Goal: Task Accomplishment & Management: Complete application form

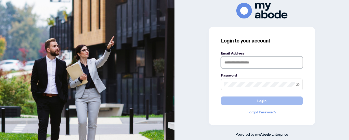
type input "**********"
click at [262, 100] on span "Login" at bounding box center [261, 101] width 9 height 8
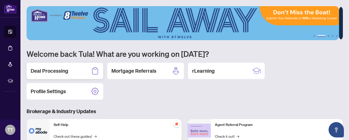
click at [55, 67] on h2 "Deal Processing" at bounding box center [50, 70] width 38 height 7
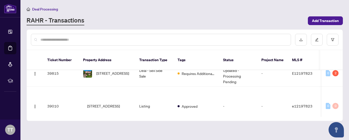
scroll to position [39, 0]
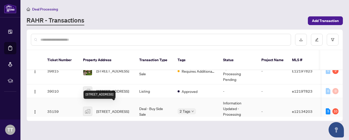
click at [122, 108] on span "[STREET_ADDRESS]" at bounding box center [112, 111] width 33 height 6
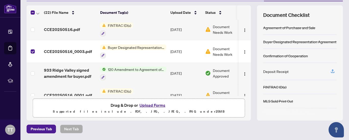
scroll to position [82, 0]
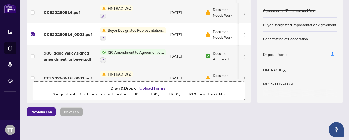
click at [151, 87] on button "Upload Forms" at bounding box center [152, 88] width 29 height 7
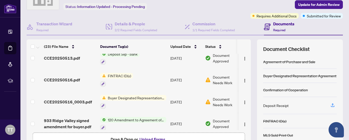
scroll to position [0, 0]
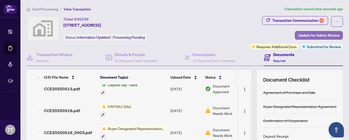
click at [310, 34] on span "Update for Admin Review" at bounding box center [318, 35] width 41 height 8
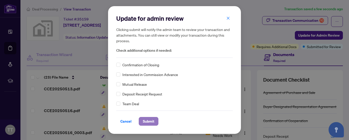
click at [147, 120] on span "Submit" at bounding box center [149, 121] width 12 height 8
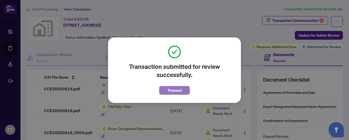
click at [163, 89] on button "Proceed" at bounding box center [174, 90] width 31 height 9
